Goal: Find specific page/section: Find specific page/section

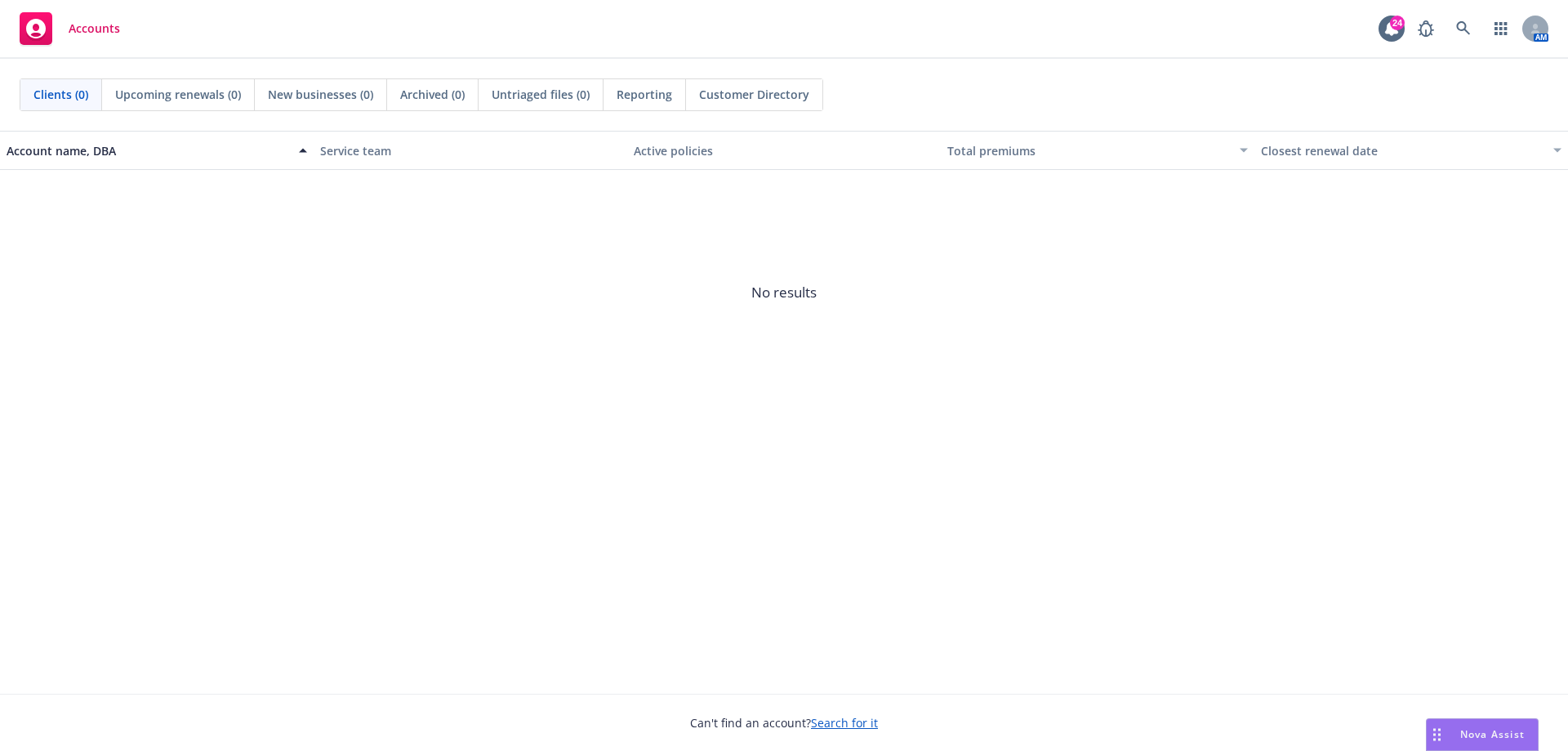
click at [1436, 732] on icon "Drag to move" at bounding box center [1437, 734] width 7 height 13
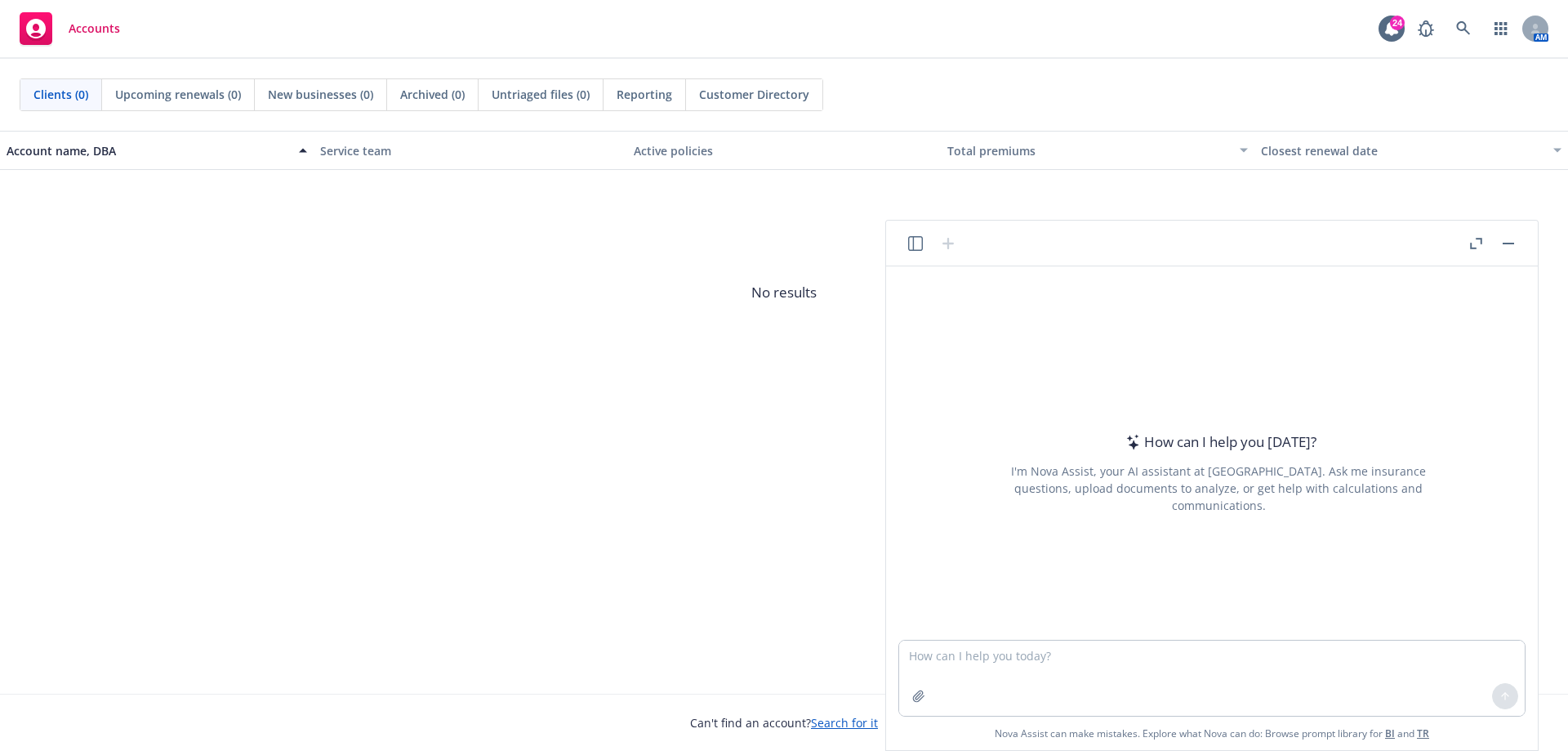
click at [1424, 734] on link "TR" at bounding box center [1423, 733] width 12 height 14
